Goal: Information Seeking & Learning: Learn about a topic

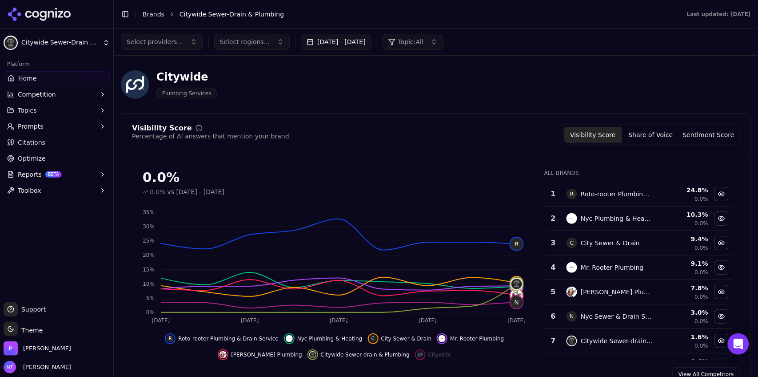
scroll to position [96, 0]
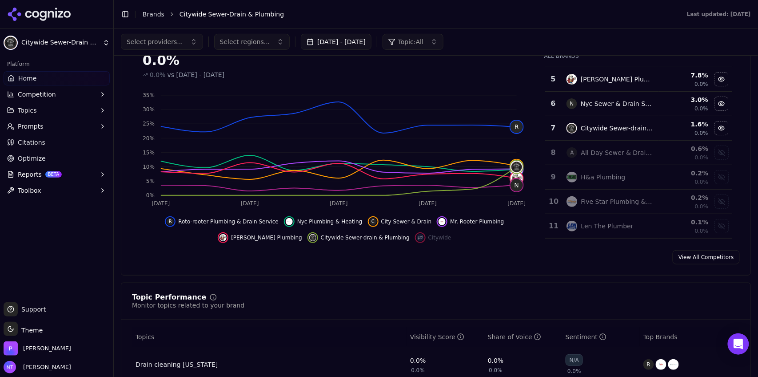
click at [128, 20] on button "Toggle Sidebar" at bounding box center [125, 14] width 12 height 12
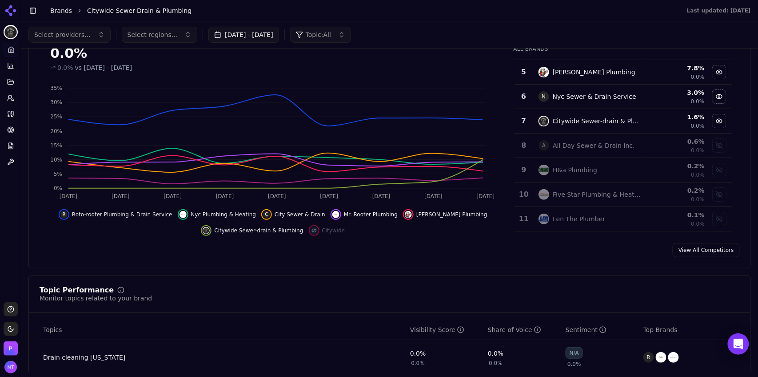
click at [51, 8] on link "Brands" at bounding box center [61, 10] width 22 height 7
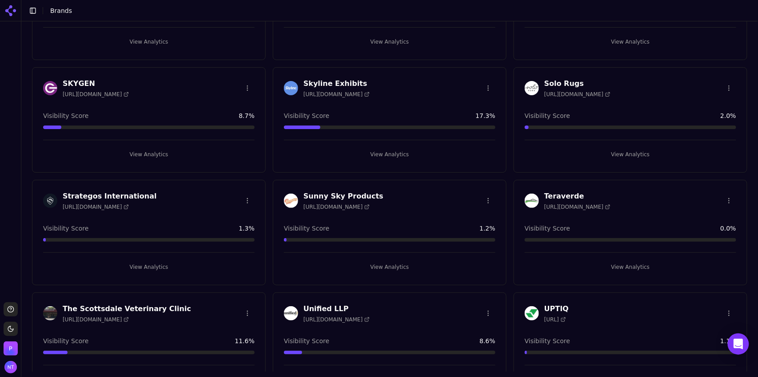
scroll to position [2026, 0]
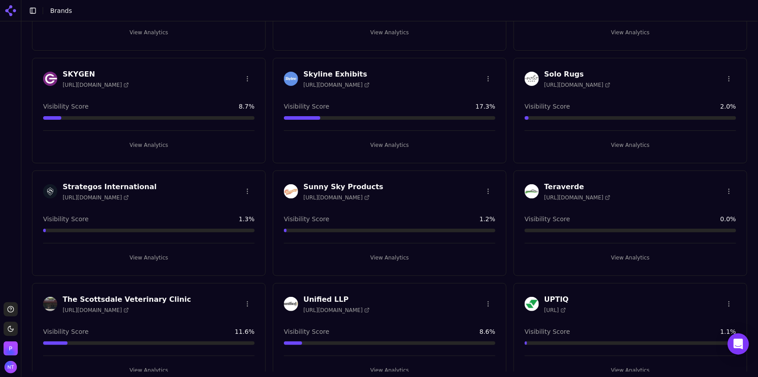
click at [171, 252] on button "View Analytics" at bounding box center [149, 257] width 212 height 14
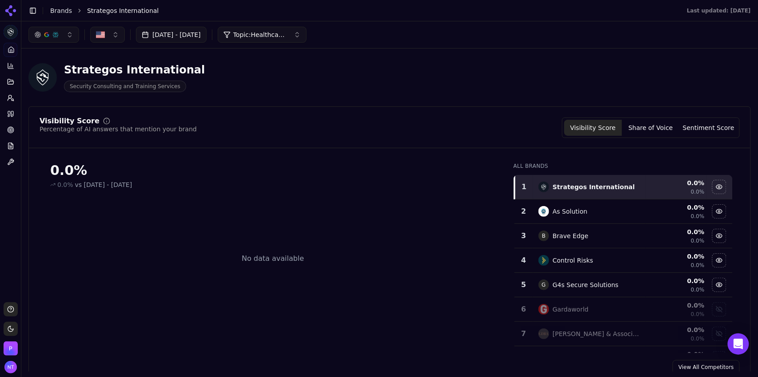
click at [285, 29] on button "Topic: Healthcare Violence Protection" at bounding box center [262, 35] width 89 height 16
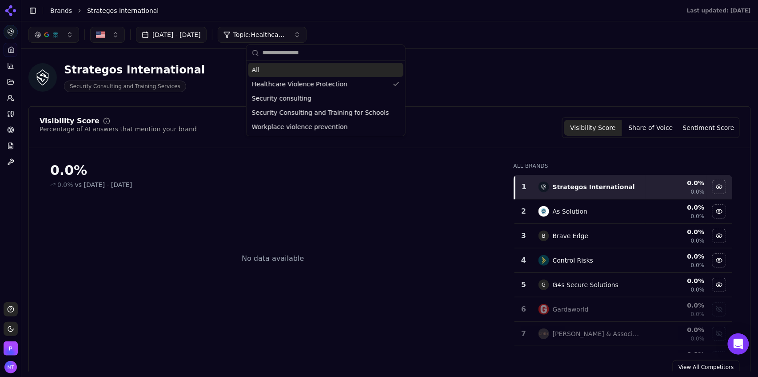
click at [279, 74] on div "All" at bounding box center [326, 70] width 155 height 14
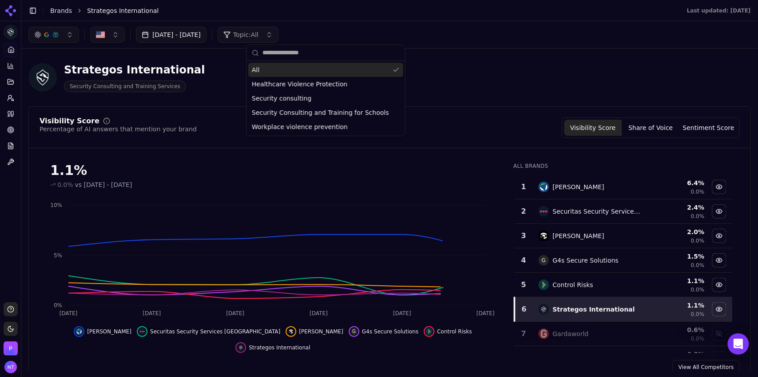
click at [199, 38] on button "[DATE] - [DATE]" at bounding box center [171, 35] width 71 height 16
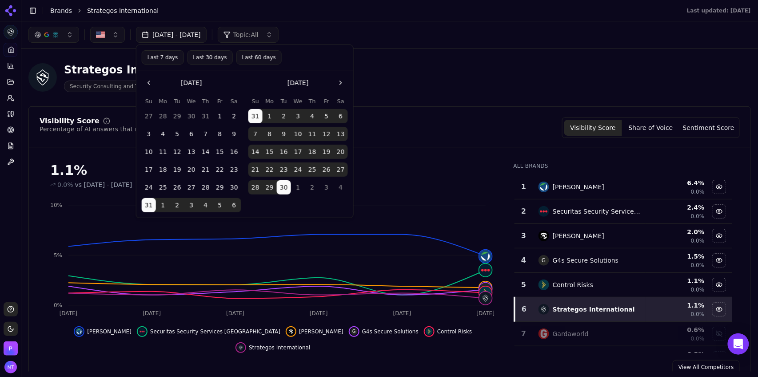
click at [208, 58] on button "Last 30 days" at bounding box center [209, 57] width 45 height 14
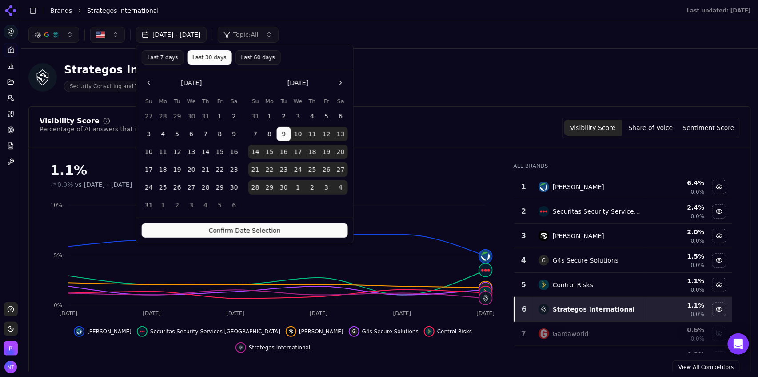
click at [283, 233] on button "Confirm Date Selection" at bounding box center [245, 230] width 206 height 14
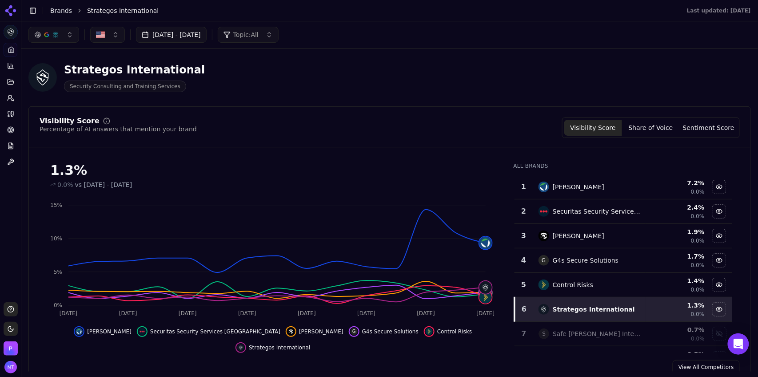
click at [63, 35] on button "button" at bounding box center [53, 35] width 51 height 16
click at [53, 76] on div "ChatGPT-Search" at bounding box center [54, 70] width 84 height 14
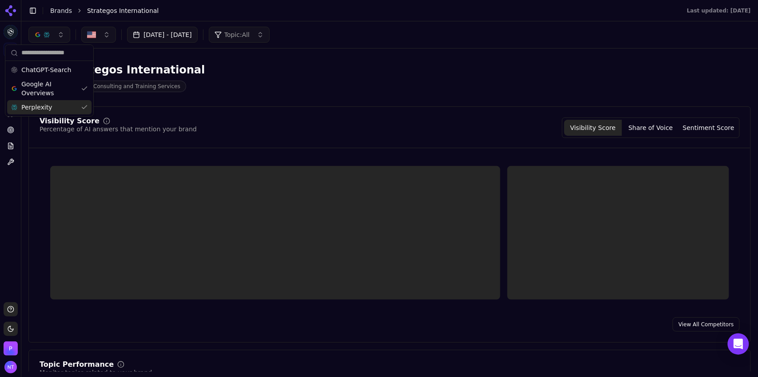
click at [50, 107] on div "Perplexity" at bounding box center [49, 107] width 84 height 14
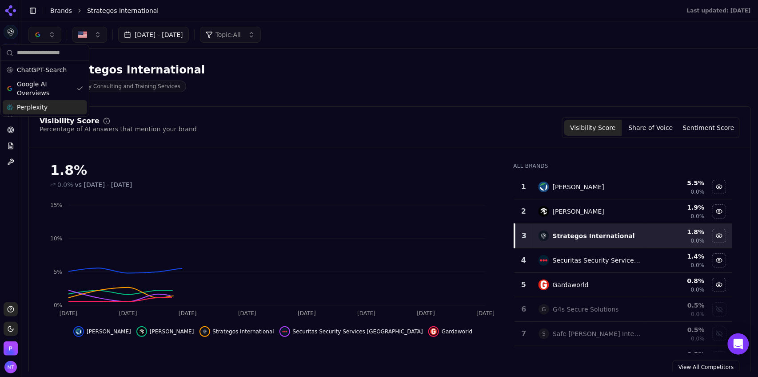
click at [380, 39] on div "[DATE] - [DATE] Topic: All" at bounding box center [389, 35] width 723 height 16
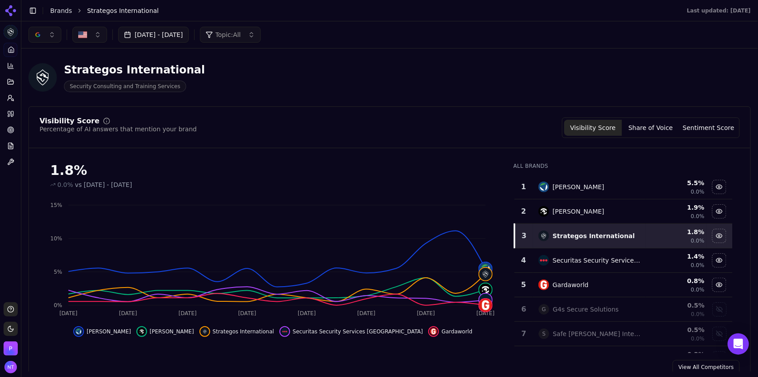
click at [49, 40] on button "button" at bounding box center [44, 35] width 33 height 16
click at [45, 70] on span "ChatGPT-Search" at bounding box center [42, 69] width 50 height 9
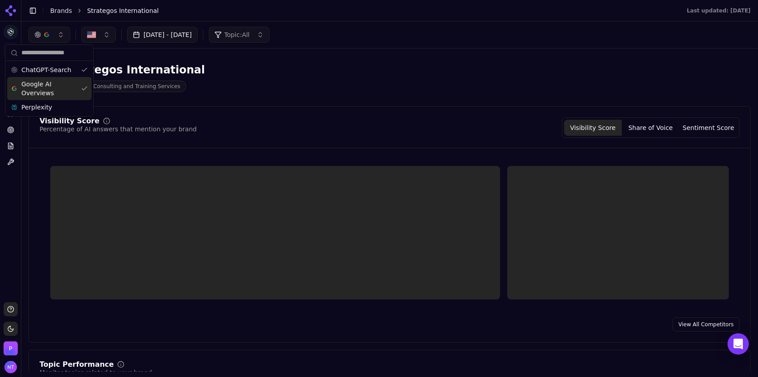
click at [42, 86] on span "Google AI Overviews" at bounding box center [49, 89] width 56 height 18
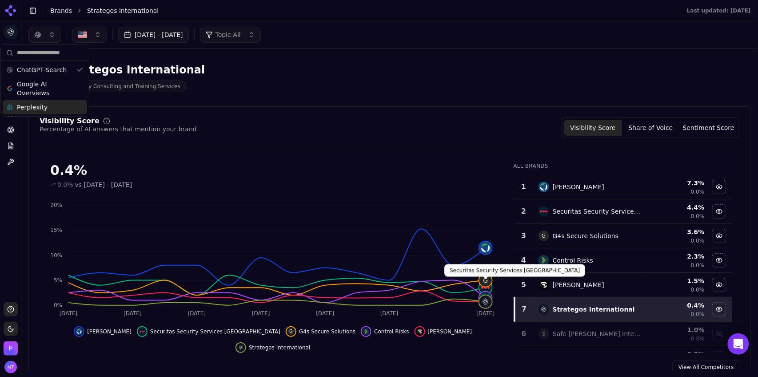
click at [38, 109] on span "Perplexity" at bounding box center [32, 107] width 31 height 9
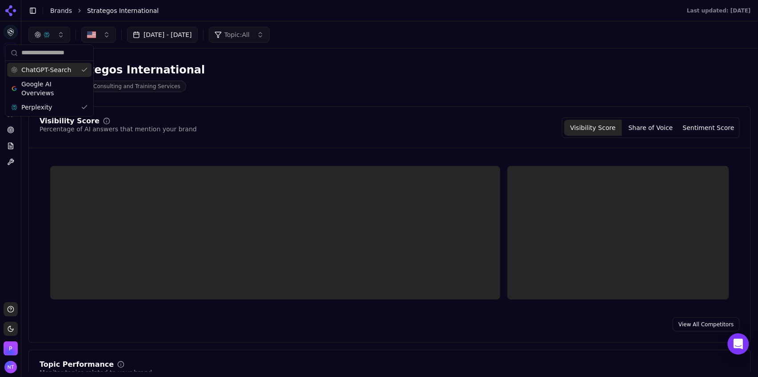
click at [52, 72] on span "ChatGPT-Search" at bounding box center [46, 69] width 50 height 9
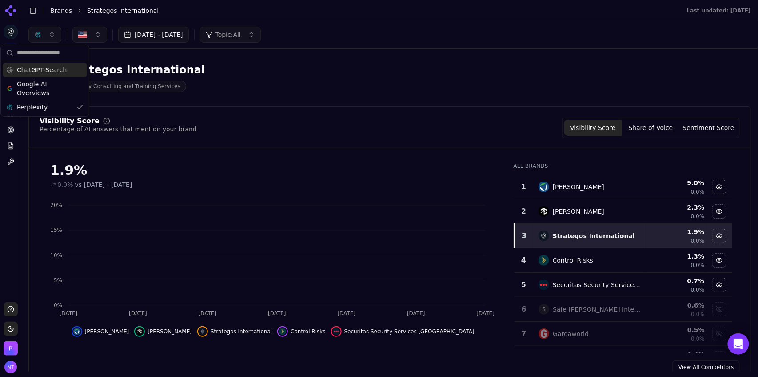
click at [384, 43] on div "[DATE] - [DATE] Topic: All" at bounding box center [389, 34] width 737 height 27
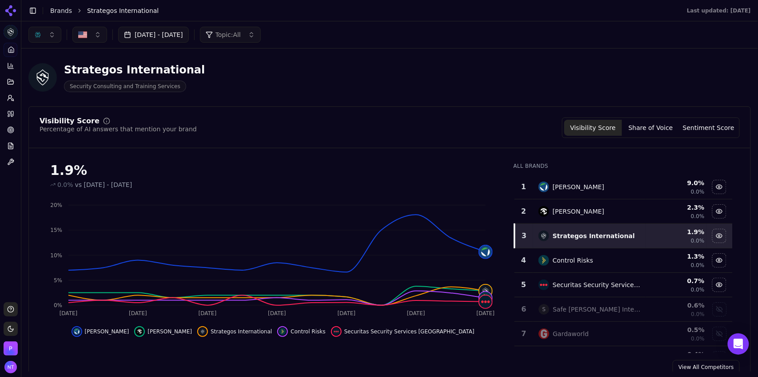
click at [39, 34] on div "button" at bounding box center [37, 34] width 7 height 7
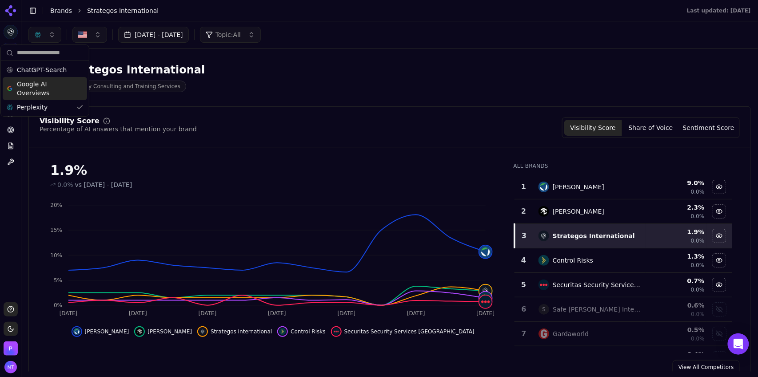
click at [39, 91] on span "Google AI Overviews" at bounding box center [45, 89] width 56 height 18
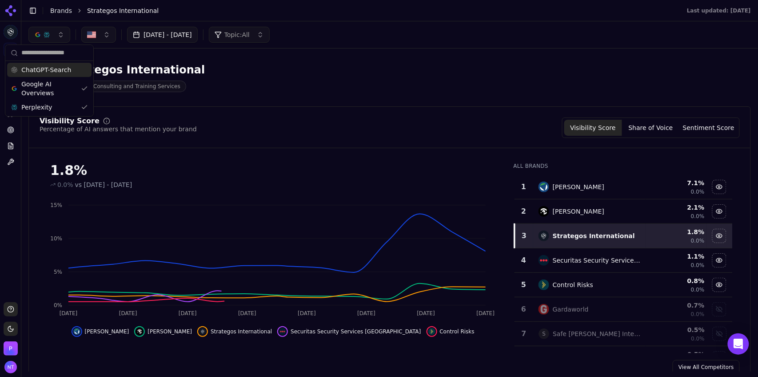
click at [44, 76] on div "ChatGPT-Search" at bounding box center [49, 70] width 84 height 14
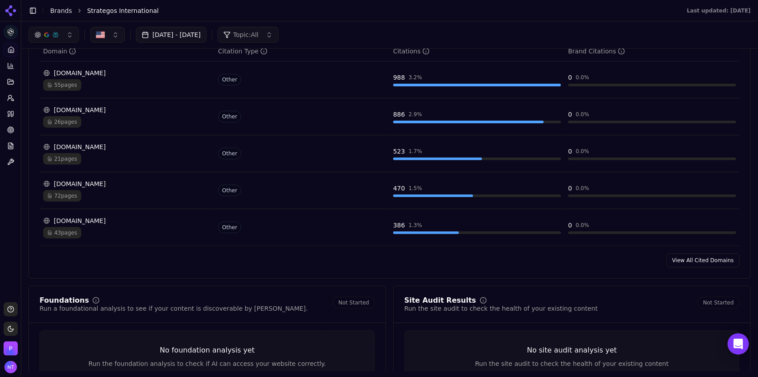
scroll to position [877, 0]
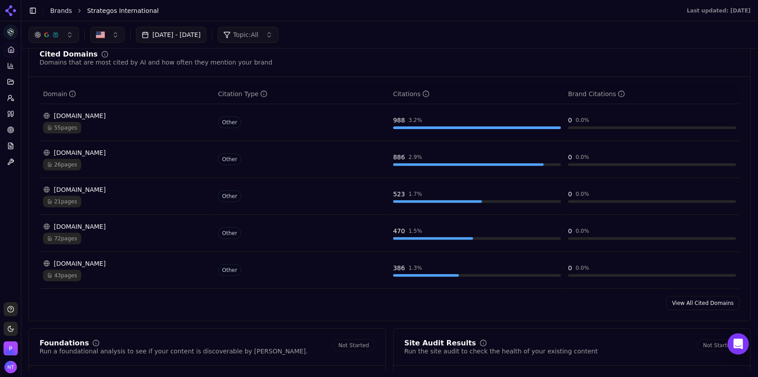
click at [690, 299] on link "View All Cited Domains" at bounding box center [703, 303] width 73 height 14
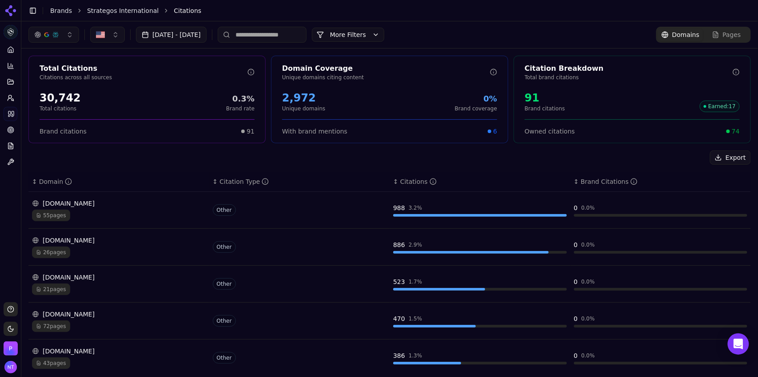
click at [368, 34] on button "More Filters" at bounding box center [348, 35] width 72 height 14
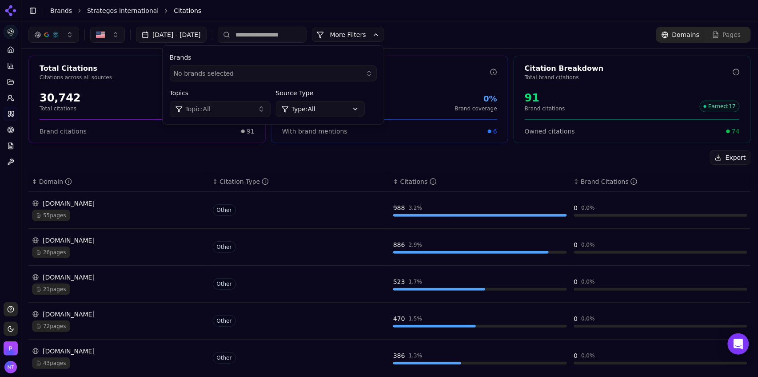
click at [426, 28] on div "[DATE] - [DATE] More More Filters Brands No brands selected Topics Topic: All S…" at bounding box center [389, 35] width 723 height 16
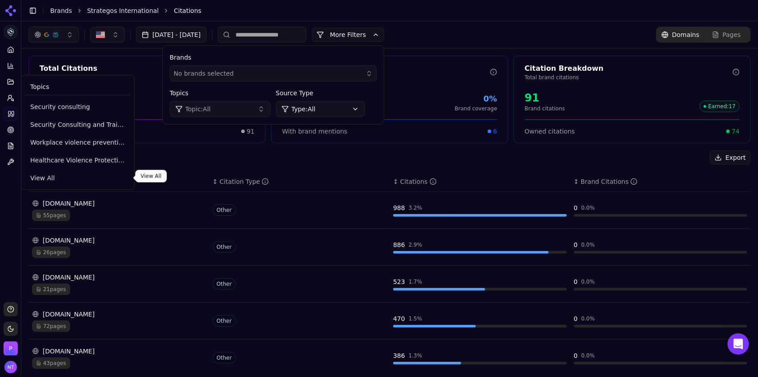
click at [44, 176] on span "View All" at bounding box center [77, 177] width 95 height 9
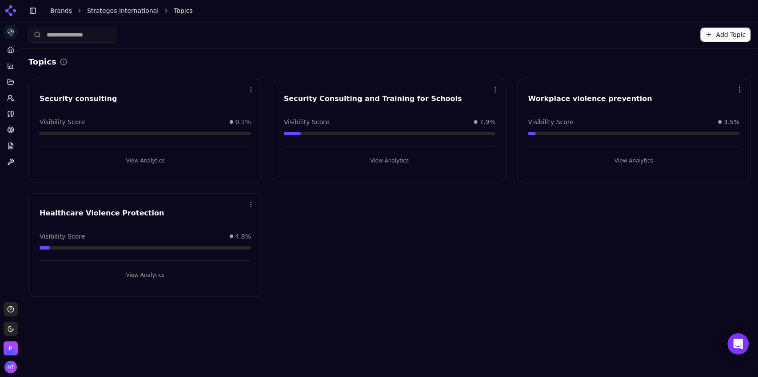
click at [390, 161] on button "View Analytics" at bounding box center [390, 160] width 212 height 14
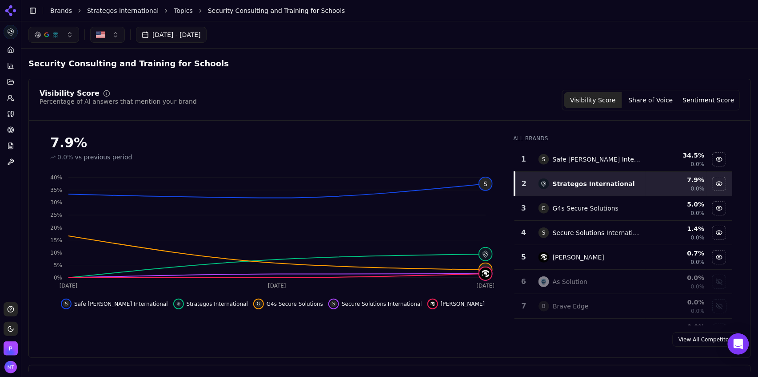
click at [174, 11] on link "Topics" at bounding box center [183, 10] width 19 height 9
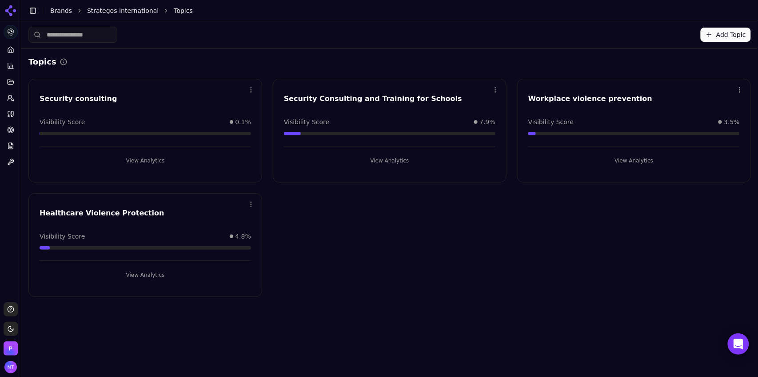
click at [148, 270] on button "View Analytics" at bounding box center [146, 275] width 212 height 14
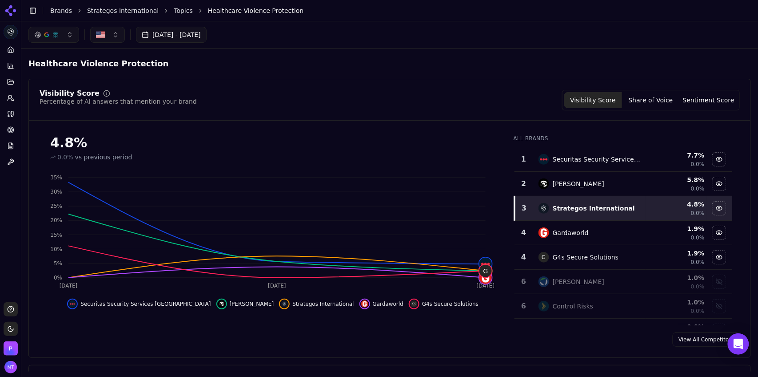
click at [137, 6] on link "Strategos International" at bounding box center [123, 10] width 72 height 9
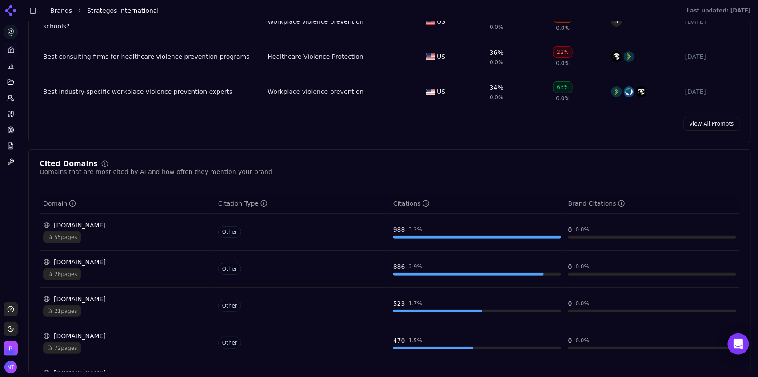
scroll to position [864, 0]
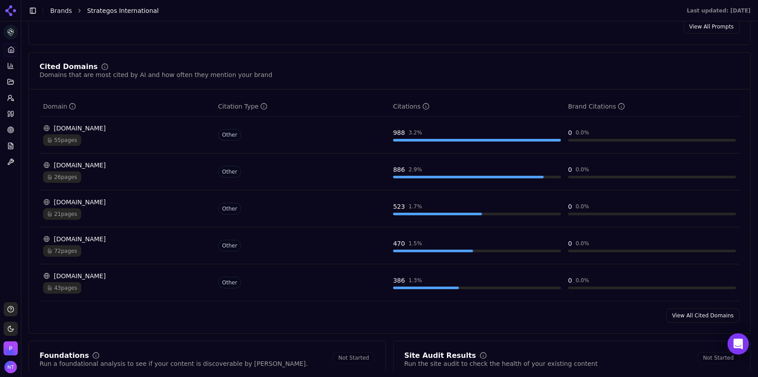
click at [684, 316] on link "View All Cited Domains" at bounding box center [703, 315] width 73 height 14
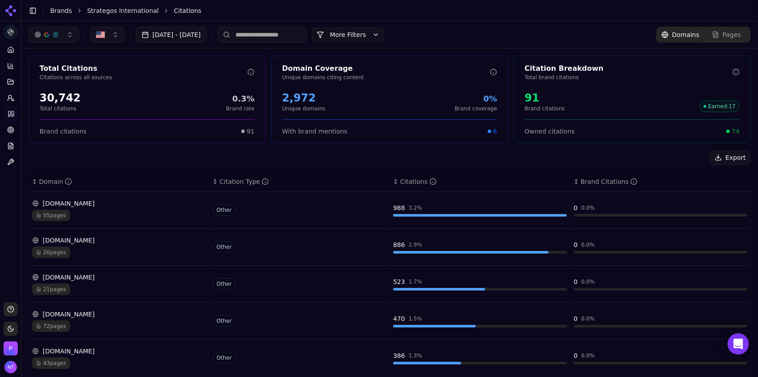
click at [283, 38] on input at bounding box center [262, 35] width 89 height 16
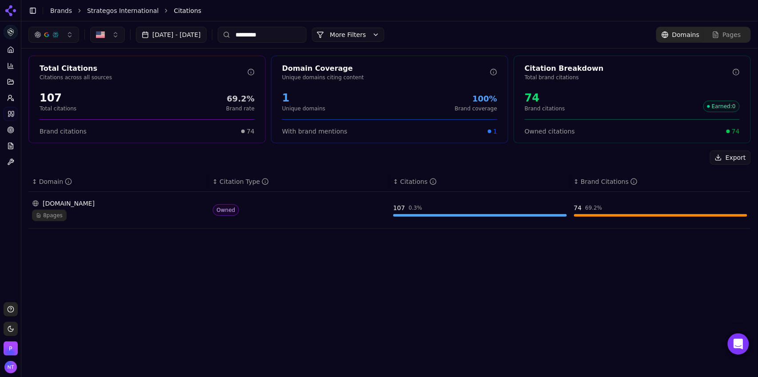
click at [307, 44] on div "[DATE] - [DATE] ********* More More Filters Domains Pages" at bounding box center [389, 34] width 737 height 27
click at [294, 36] on input "*********" at bounding box center [262, 35] width 89 height 16
type input "****"
click at [160, 197] on td "[DOMAIN_NAME] 45 pages" at bounding box center [118, 210] width 181 height 37
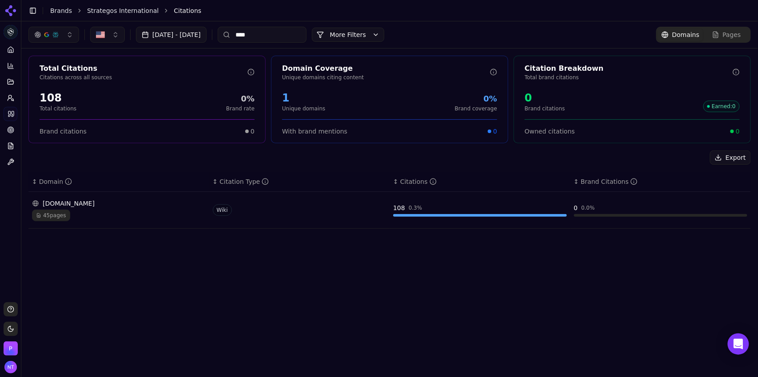
click at [155, 210] on div "45 pages" at bounding box center [119, 215] width 174 height 12
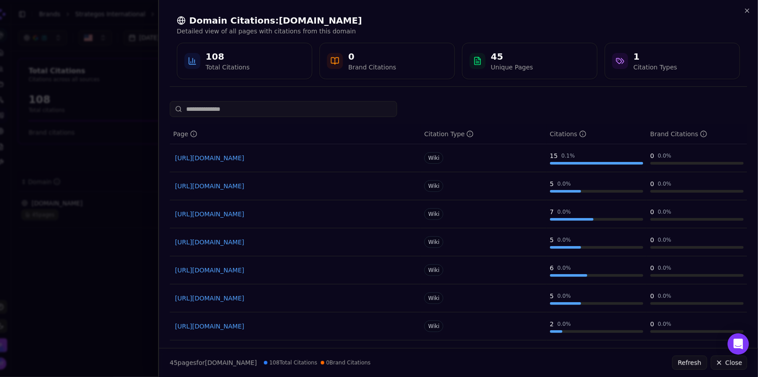
click at [237, 113] on input at bounding box center [284, 109] width 228 height 16
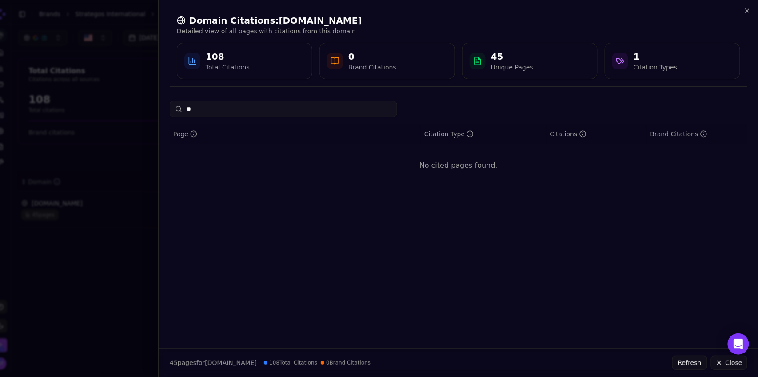
type input "***"
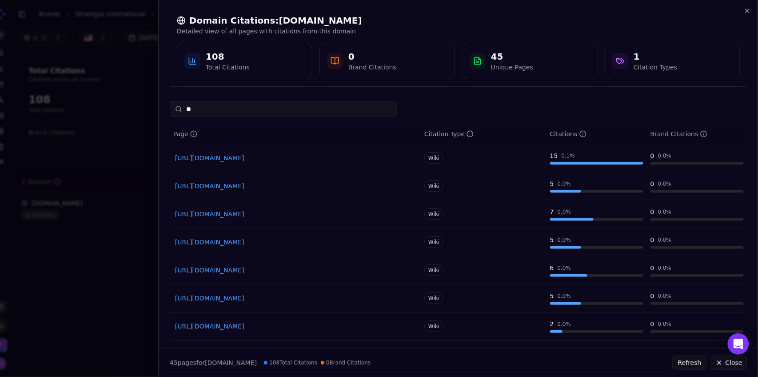
type input "***"
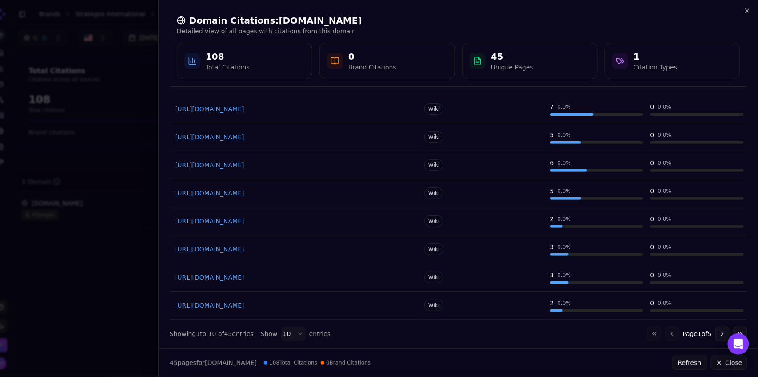
scroll to position [111, 0]
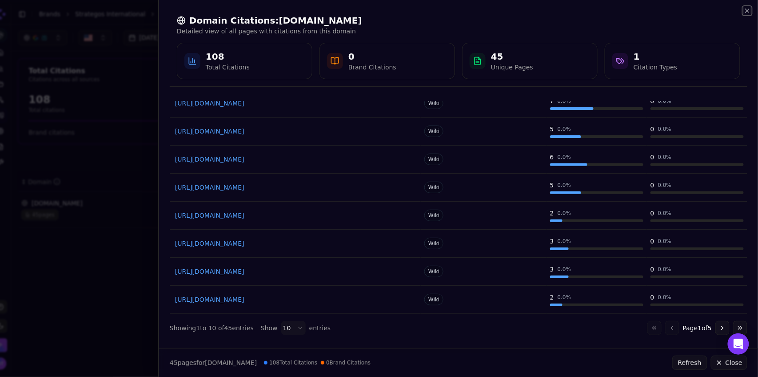
click at [749, 12] on icon "button" at bounding box center [747, 10] width 7 height 7
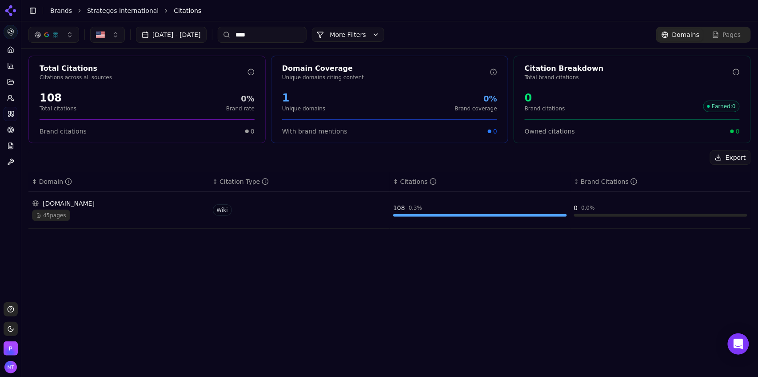
click at [294, 33] on input "****" at bounding box center [262, 35] width 89 height 16
type input "******"
click at [161, 200] on div "[DOMAIN_NAME]" at bounding box center [119, 203] width 174 height 9
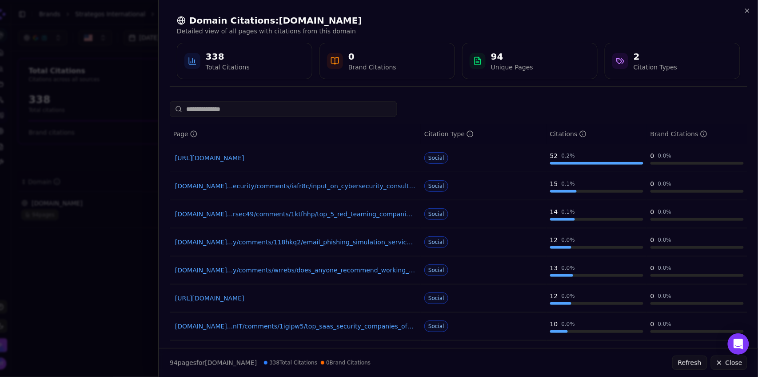
click at [286, 112] on input at bounding box center [284, 109] width 228 height 16
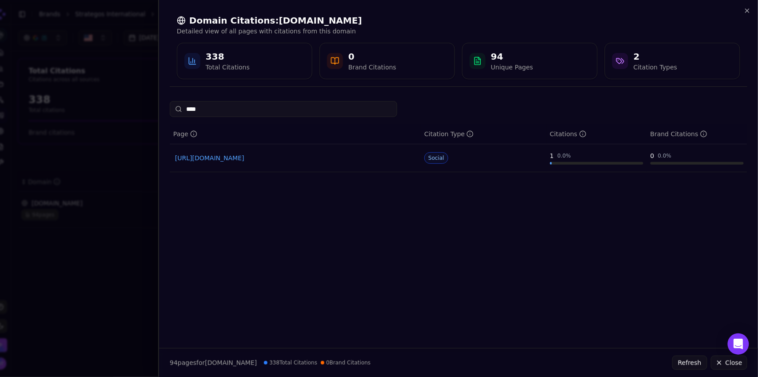
type input "*****"
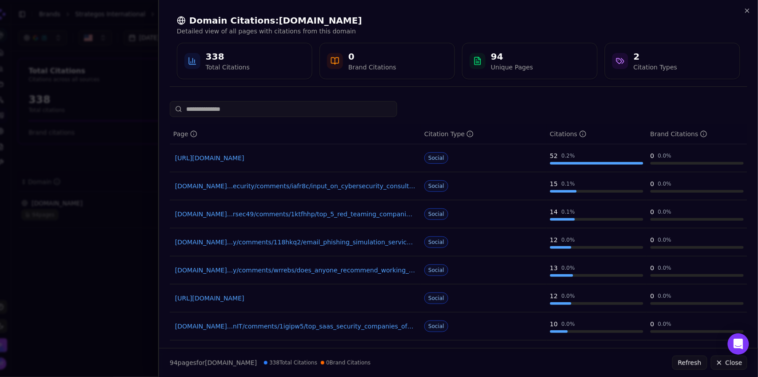
click at [748, 16] on div "Domain Citations: [DOMAIN_NAME] Detailed view of all pages with citations from …" at bounding box center [458, 47] width 599 height 94
click at [748, 11] on icon "button" at bounding box center [748, 11] width 4 height 4
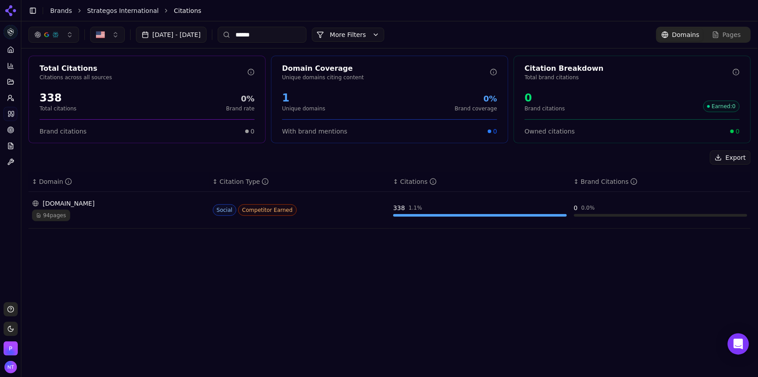
click at [293, 34] on input "******" at bounding box center [262, 35] width 89 height 16
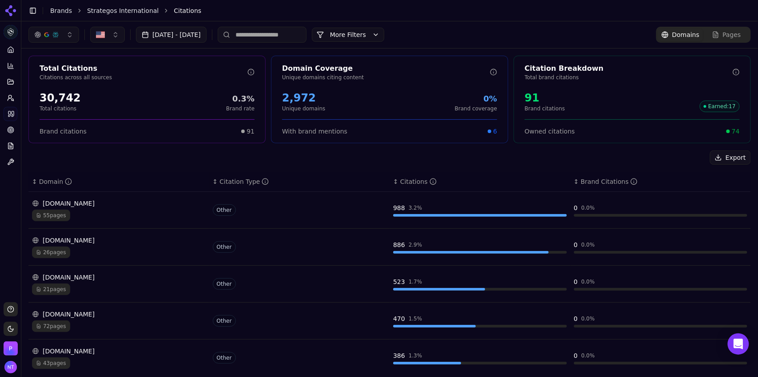
click at [727, 35] on span "Pages" at bounding box center [732, 34] width 18 height 9
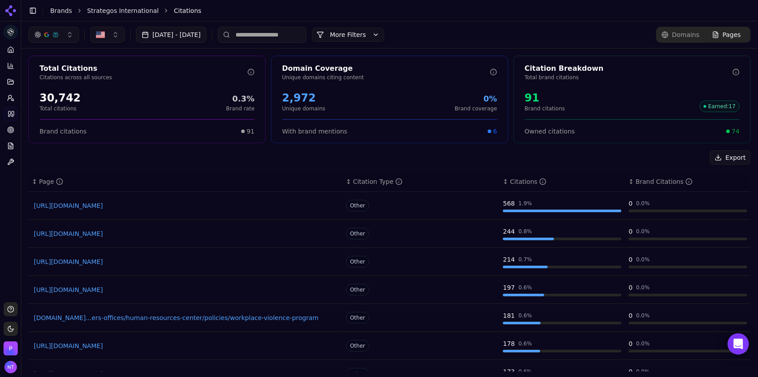
click at [302, 34] on input at bounding box center [262, 35] width 89 height 16
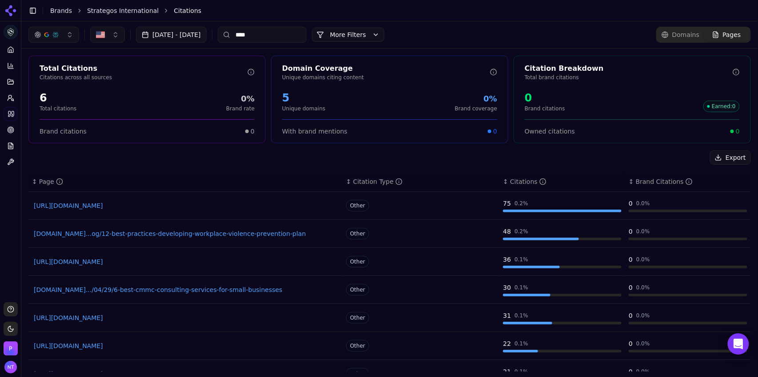
click at [195, 234] on link "[DOMAIN_NAME]...og/12-best-practices-developing-workplace-violence-prevention-p…" at bounding box center [186, 233] width 304 height 9
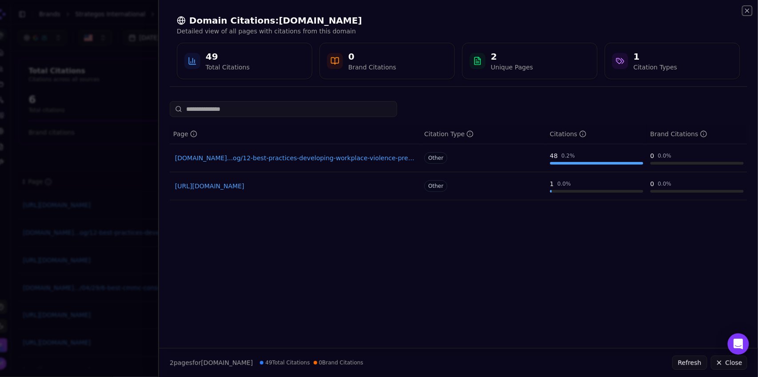
click at [747, 13] on icon "button" at bounding box center [747, 10] width 7 height 7
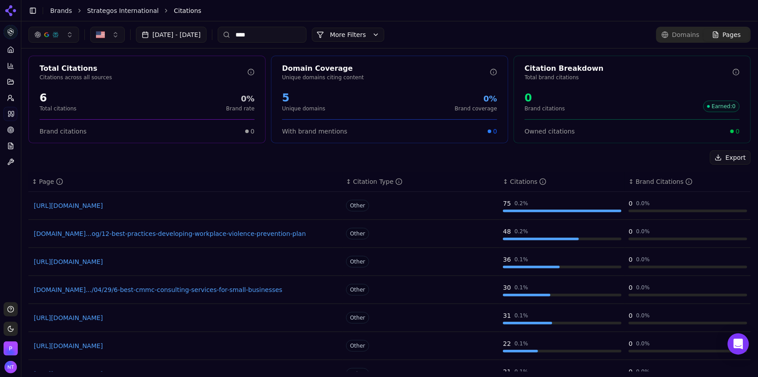
click at [281, 22] on div "[DATE] - [DATE] **** More More Filters Domains Pages" at bounding box center [389, 34] width 737 height 27
click at [280, 42] on input "****" at bounding box center [262, 35] width 89 height 16
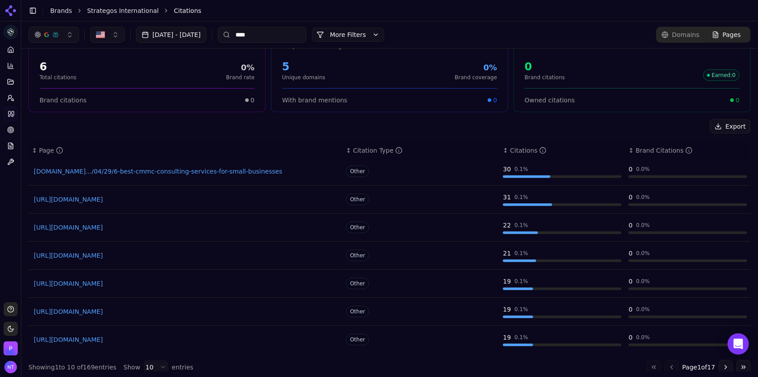
scroll to position [40, 0]
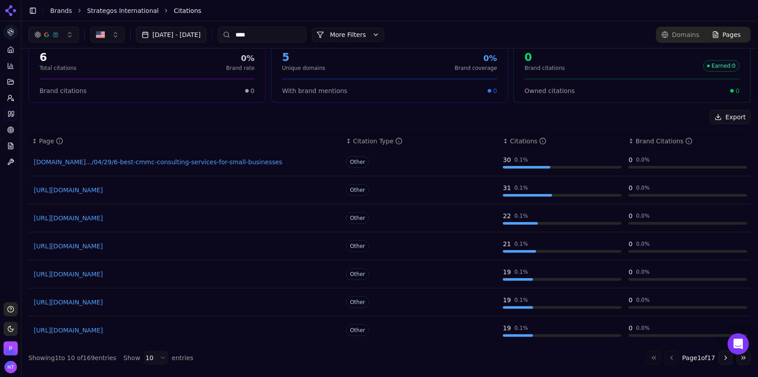
click at [151, 329] on link "[URL][DOMAIN_NAME]" at bounding box center [186, 329] width 304 height 9
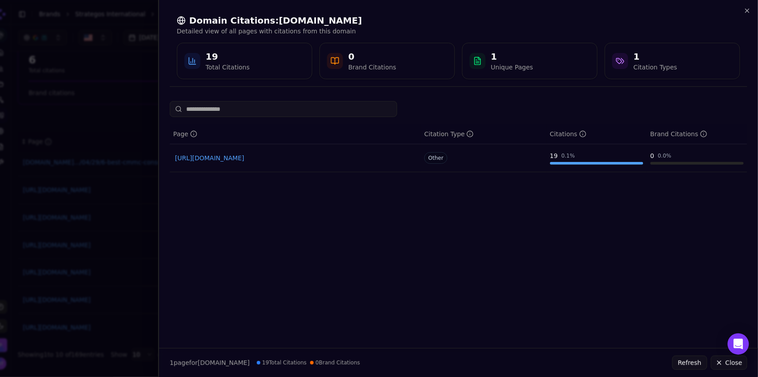
click at [342, 105] on input at bounding box center [284, 109] width 228 height 16
click at [748, 12] on icon "button" at bounding box center [747, 10] width 7 height 7
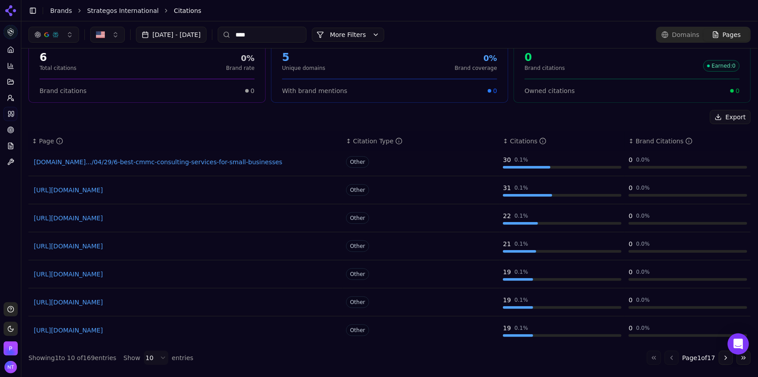
click at [300, 31] on input "****" at bounding box center [262, 35] width 89 height 16
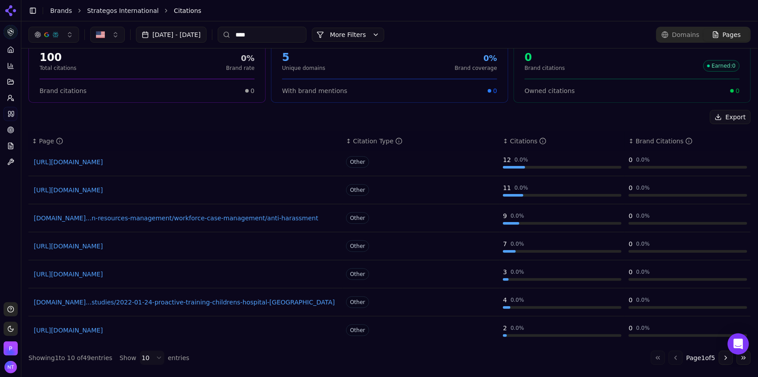
type input "****"
click at [148, 163] on link "[URL][DOMAIN_NAME]" at bounding box center [186, 161] width 304 height 9
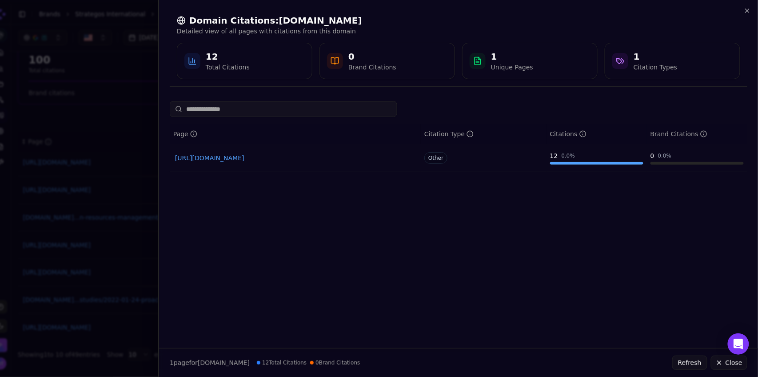
click at [748, 15] on div "Domain Citations: [DOMAIN_NAME] Detailed view of all pages with citations from …" at bounding box center [458, 47] width 599 height 94
click at [748, 10] on icon "button" at bounding box center [748, 11] width 4 height 4
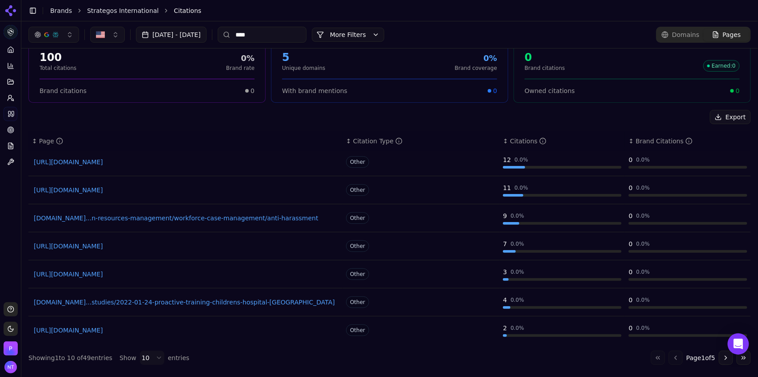
click at [65, 14] on link "Brands" at bounding box center [61, 10] width 22 height 7
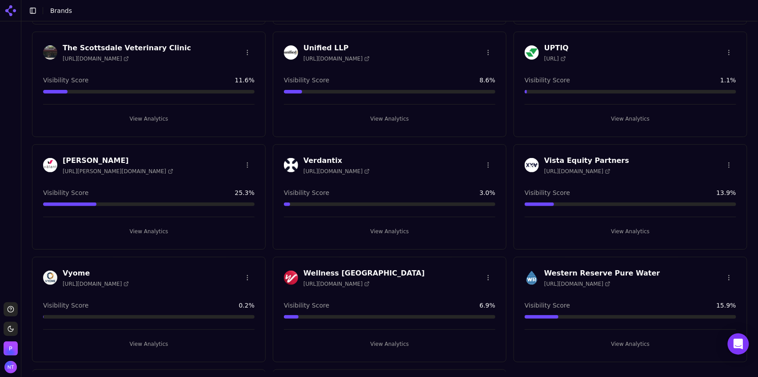
scroll to position [2298, 0]
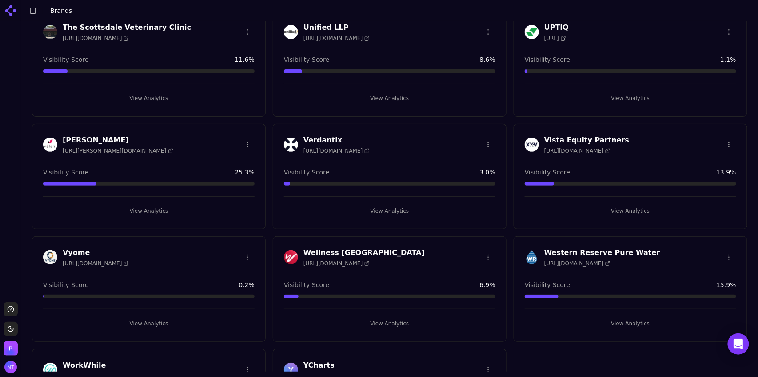
click at [375, 316] on button "View Analytics" at bounding box center [390, 323] width 212 height 14
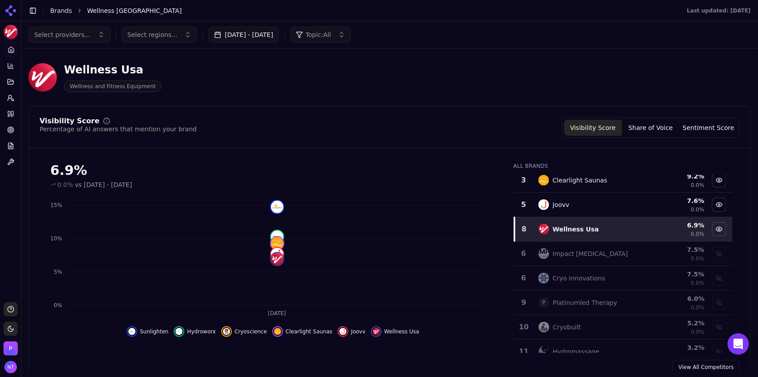
scroll to position [87, 0]
